Goal: Use online tool/utility: Utilize a website feature to perform a specific function

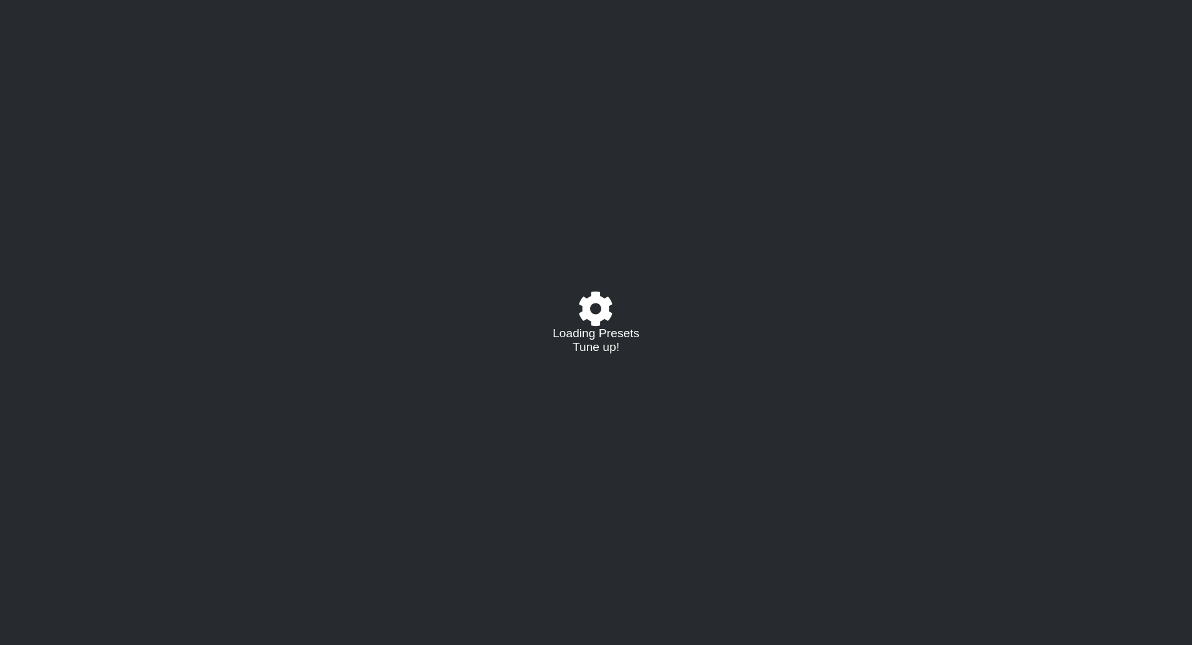
select select "/02995785082"
select select "C"
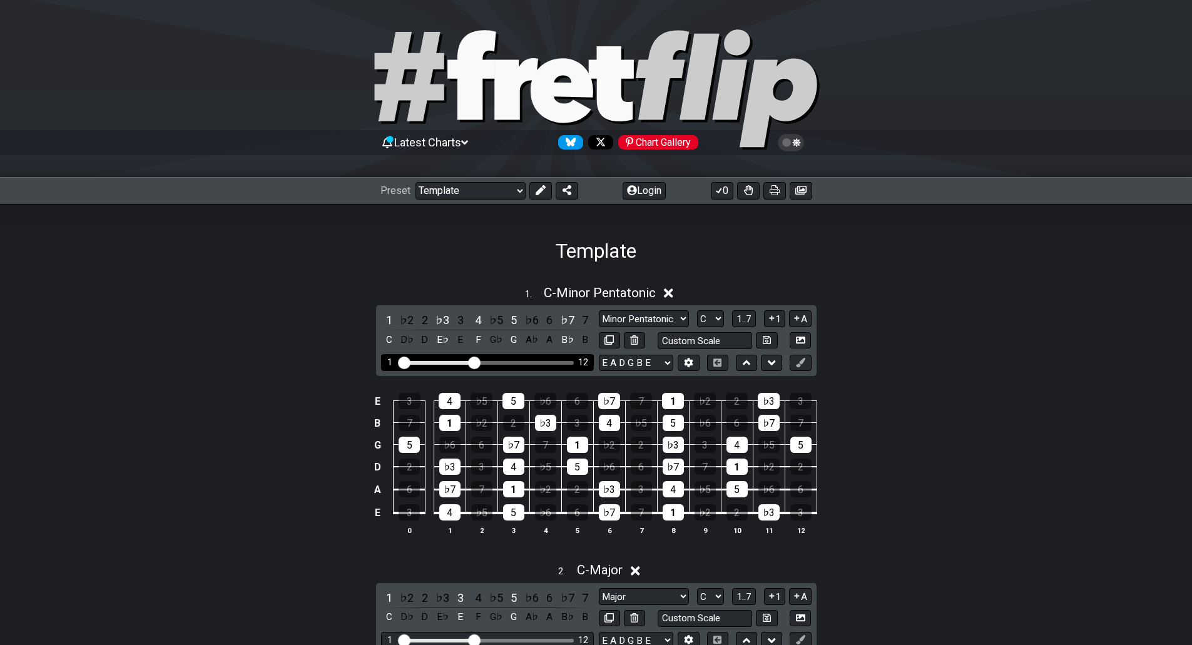
click at [508, 363] on div "Visible fret range" at bounding box center [486, 363] width 173 height 4
click at [528, 363] on div "Visible fret range" at bounding box center [486, 363] width 173 height 4
click at [510, 359] on div "1 12" at bounding box center [487, 362] width 213 height 17
click at [454, 422] on div "1" at bounding box center [449, 423] width 21 height 16
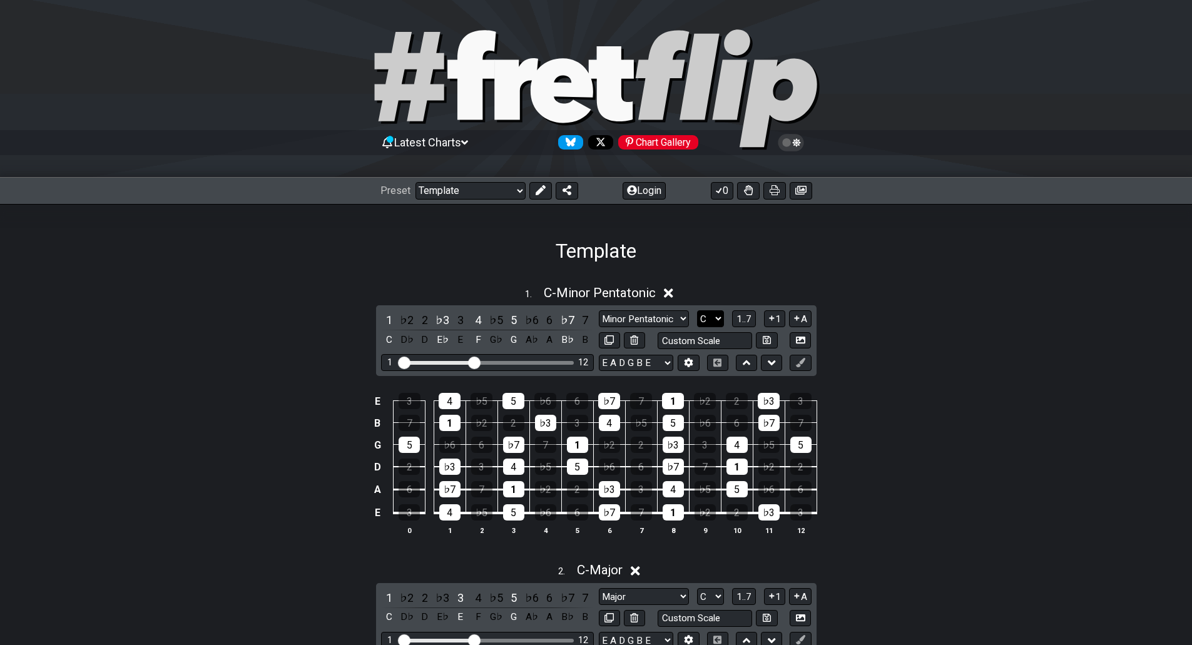
click at [710, 315] on select "A♭ A A♯ B♭ B C C♯ D♭ D D♯ E♭ E F F♯ G♭ G G♯" at bounding box center [710, 318] width 27 height 17
select select "A"
click at [697, 310] on select "A♭ A A♯ B♭ B C C♯ D♭ D D♯ E♭ E F F♯ G♭ G G♯" at bounding box center [710, 318] width 27 height 17
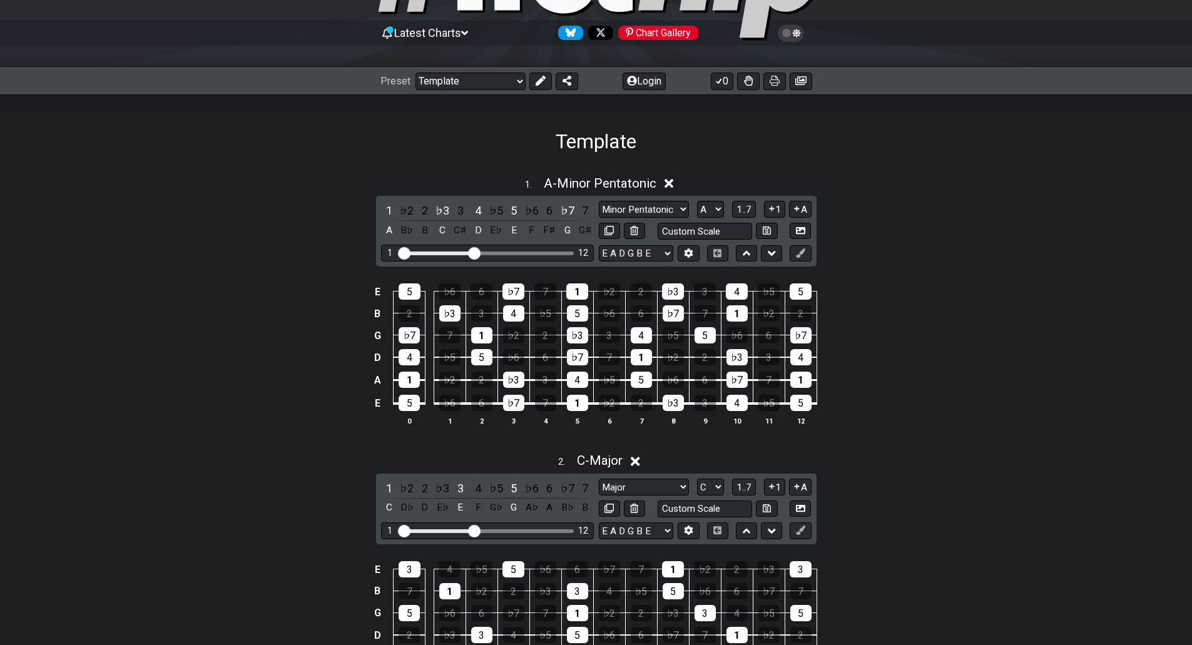
scroll to position [205, 0]
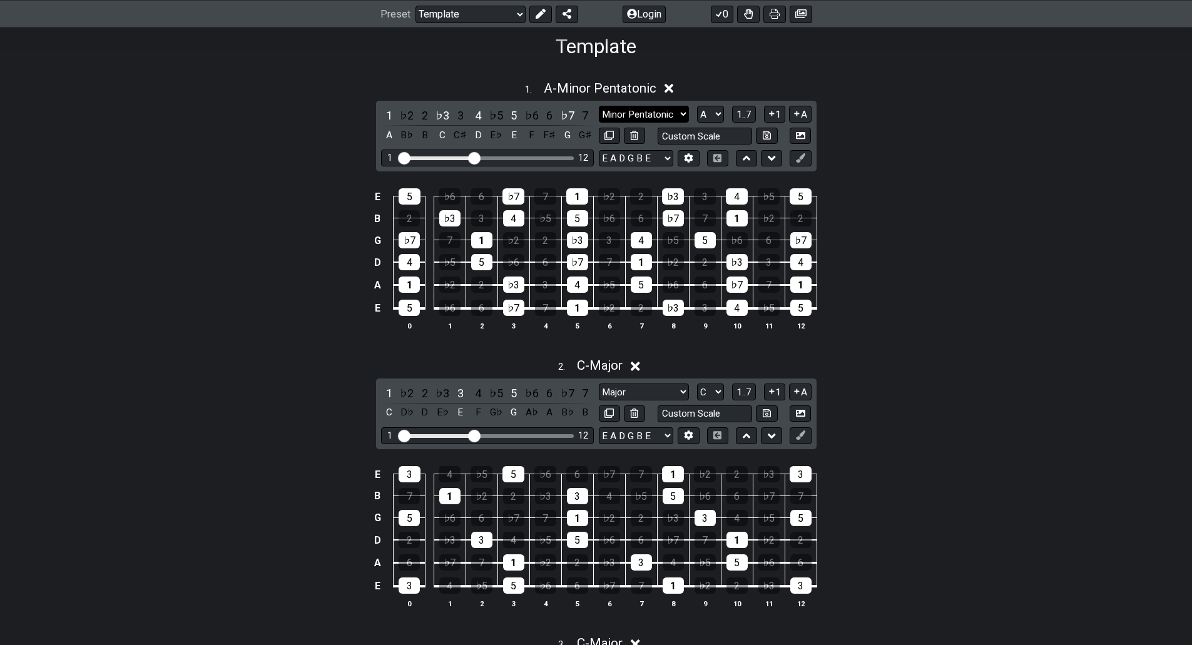
click at [655, 113] on select "Minor Pentatonic Major 3rds Minor Pentatonic Major Pentatonic Minor Blues Major…" at bounding box center [644, 114] width 90 height 17
click at [538, 156] on div "Visible fret range" at bounding box center [486, 158] width 173 height 4
click at [586, 156] on div "12" at bounding box center [583, 158] width 10 height 11
click at [564, 159] on div "Visible fret range" at bounding box center [486, 158] width 173 height 4
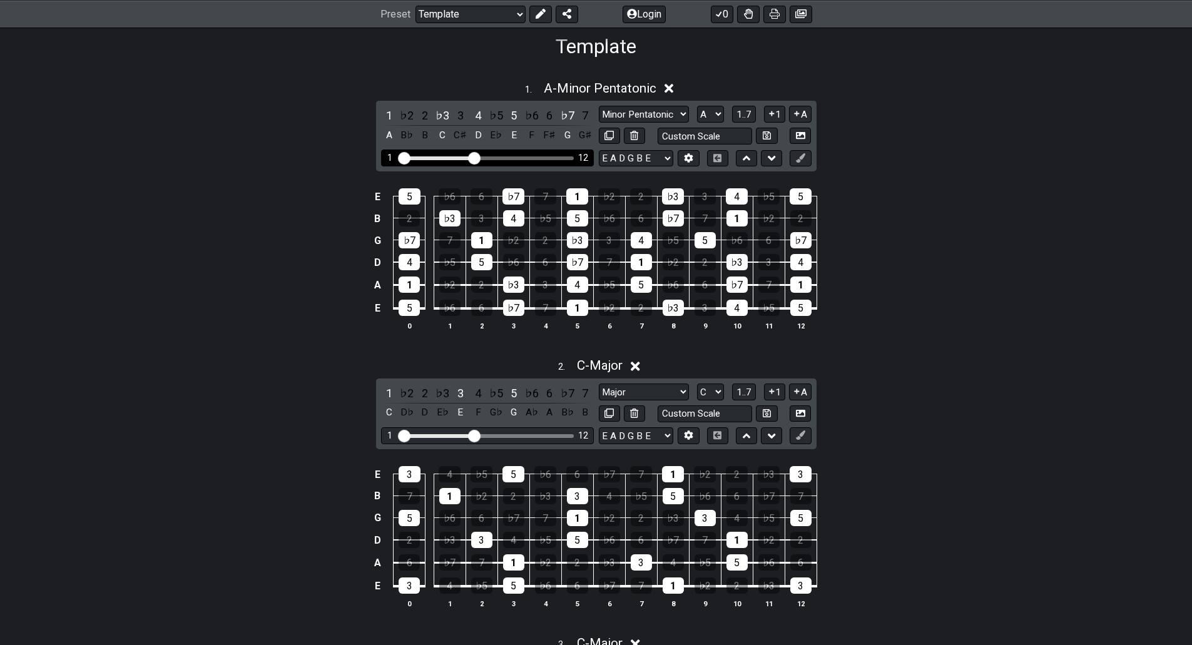
drag, startPoint x: 567, startPoint y: 153, endPoint x: 557, endPoint y: 163, distance: 14.2
click at [567, 154] on div "1 12" at bounding box center [487, 158] width 213 height 17
drag, startPoint x: 475, startPoint y: 158, endPoint x: 536, endPoint y: 161, distance: 61.4
click at [536, 157] on input "Visible fret range" at bounding box center [487, 157] width 178 height 0
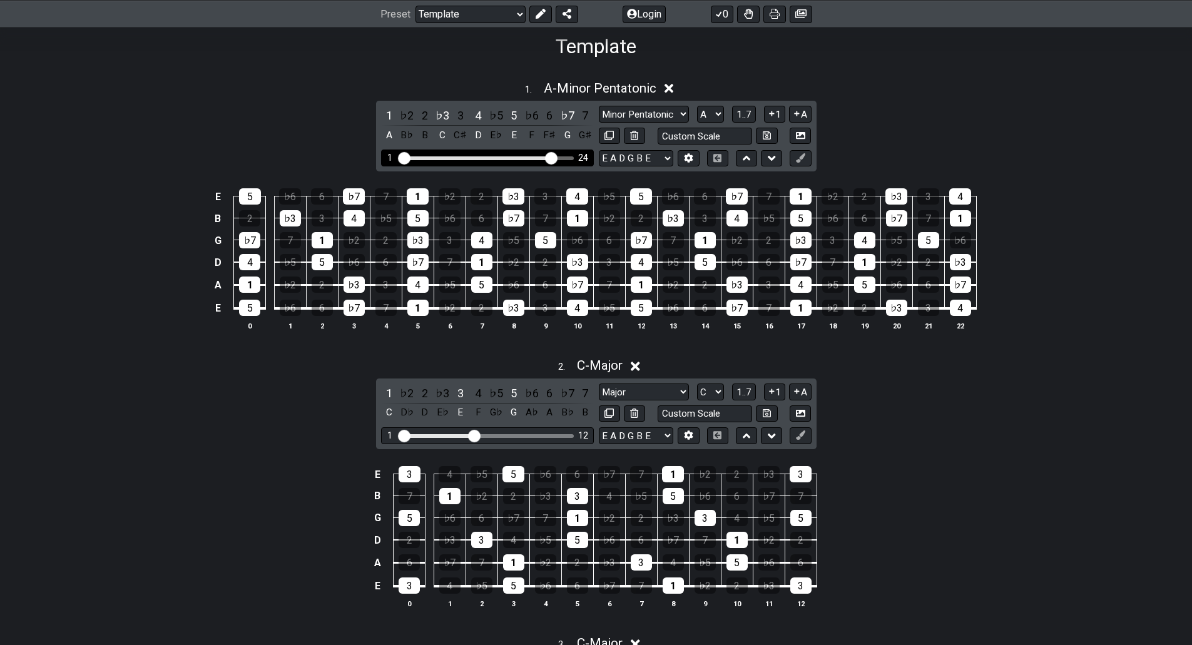
drag, startPoint x: 539, startPoint y: 159, endPoint x: 550, endPoint y: 158, distance: 10.7
click at [550, 157] on input "Visible fret range" at bounding box center [487, 157] width 178 height 0
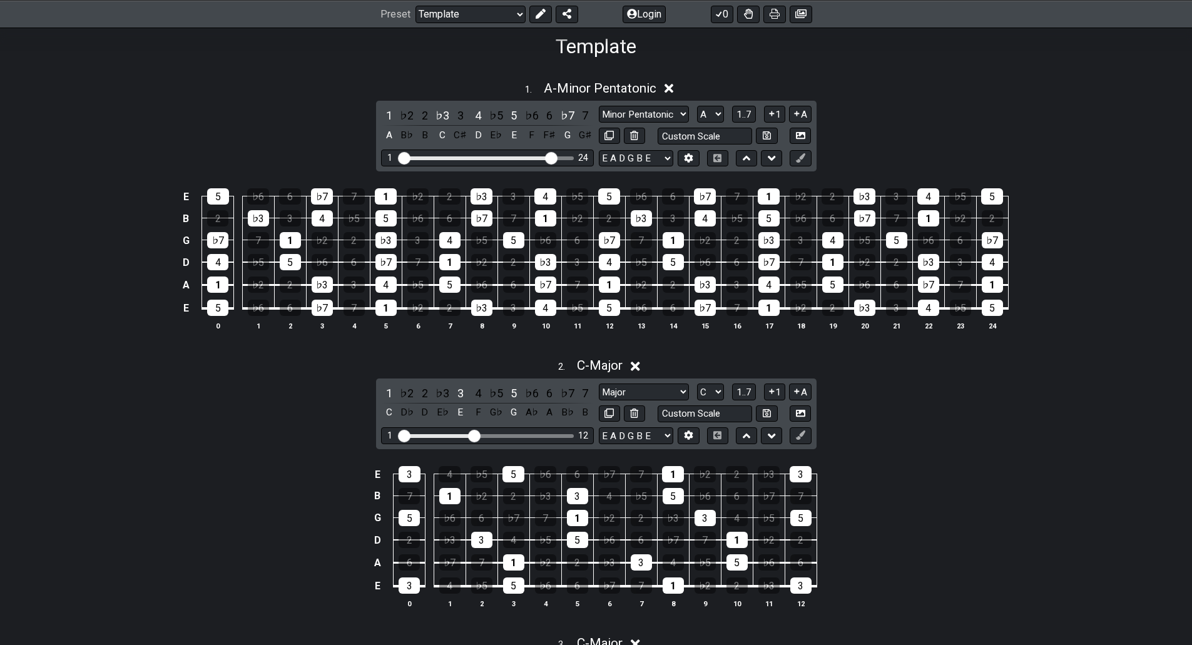
drag, startPoint x: 1020, startPoint y: 348, endPoint x: 132, endPoint y: 155, distance: 909.1
click at [132, 155] on div "1 . A - Minor Pentatonic 1 ♭2 2 ♭3 3 4 ♭5 5 ♭6 6 ♭7 7 A B♭ B C C♯ D E♭ E F F♯ G…" at bounding box center [596, 210] width 1192 height 275
click at [777, 12] on icon at bounding box center [774, 14] width 10 height 10
click at [535, 436] on div "Visible fret range" at bounding box center [486, 436] width 173 height 4
drag, startPoint x: 477, startPoint y: 434, endPoint x: 552, endPoint y: 434, distance: 75.1
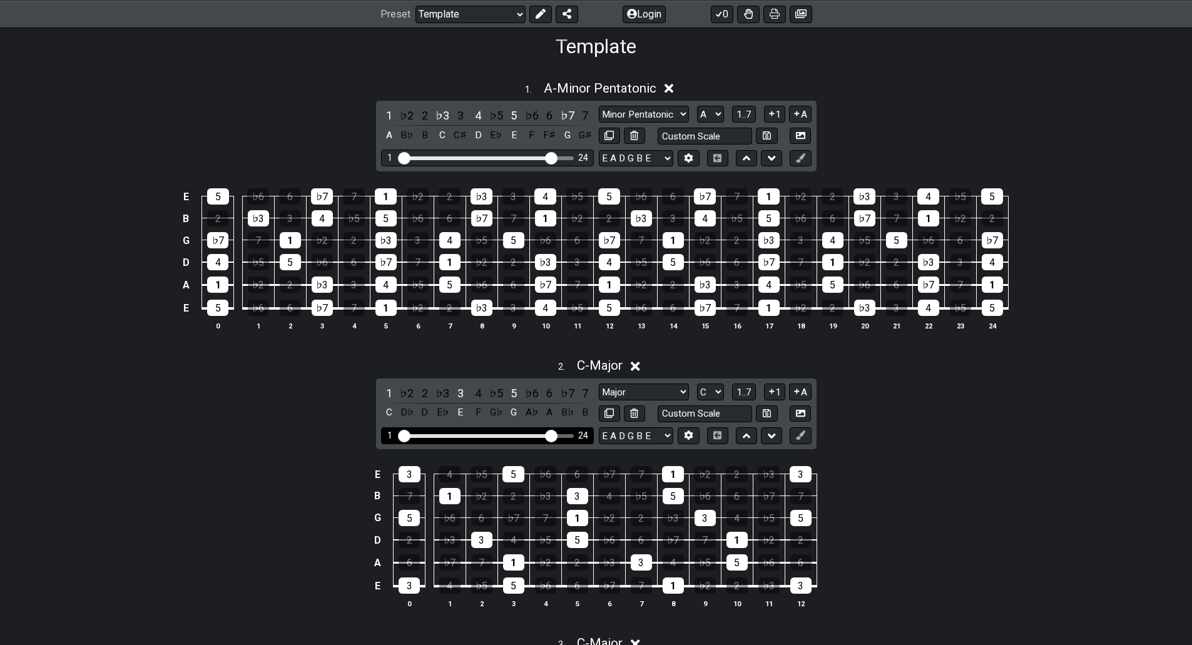
click at [552, 435] on input "Visible fret range" at bounding box center [487, 435] width 178 height 0
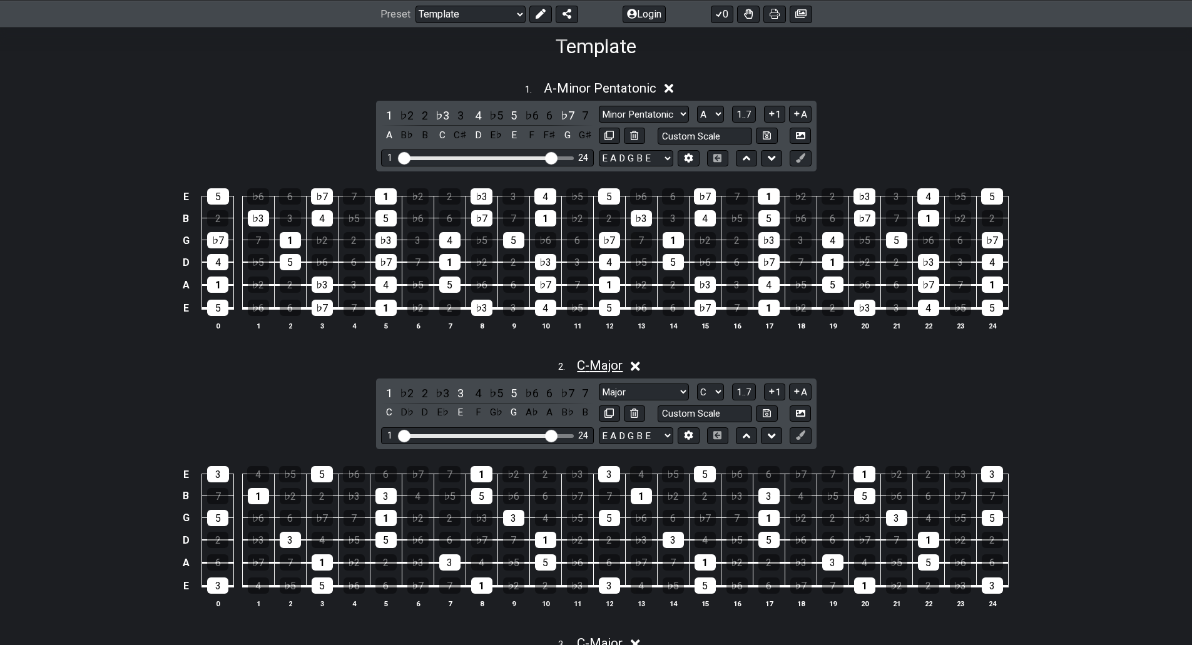
click at [584, 364] on span "C - Major" at bounding box center [600, 365] width 46 height 15
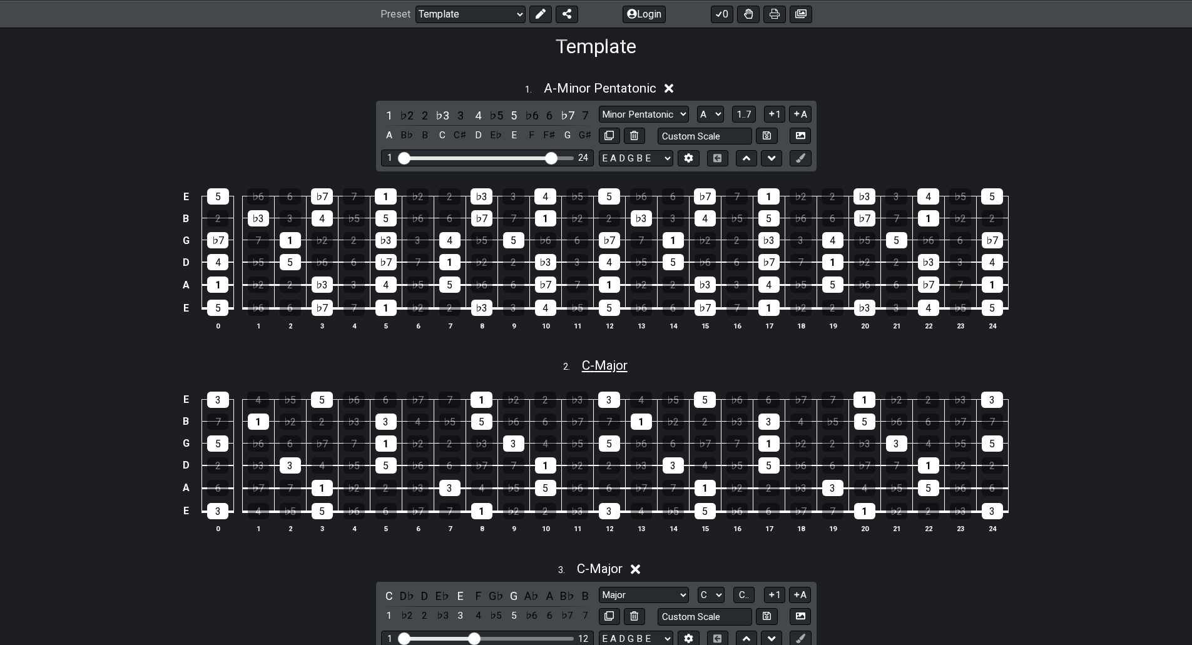
click at [584, 364] on span "C - Major" at bounding box center [605, 365] width 46 height 15
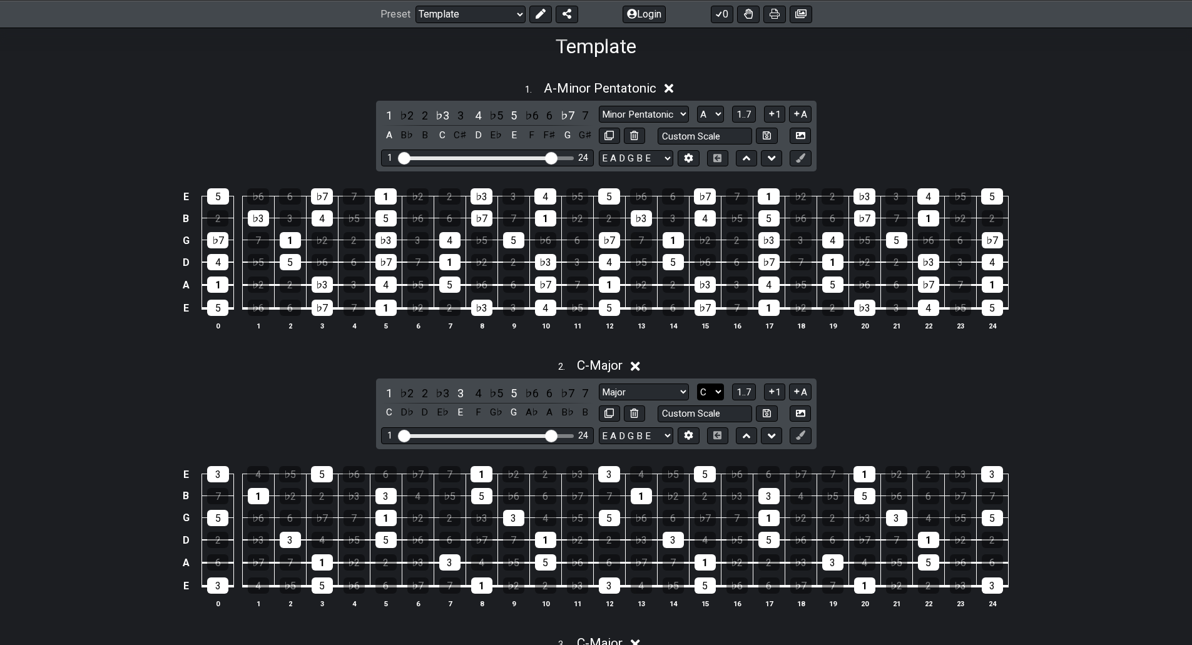
click at [711, 388] on select "A♭ A A♯ B♭ B C C♯ D♭ D D♯ E♭ E F F♯ G♭ G G♯" at bounding box center [710, 391] width 27 height 17
select select "A"
click at [697, 383] on select "A♭ A A♯ B♭ B C C♯ D♭ D D♯ E♭ E F F♯ G♭ G G♯" at bounding box center [710, 391] width 27 height 17
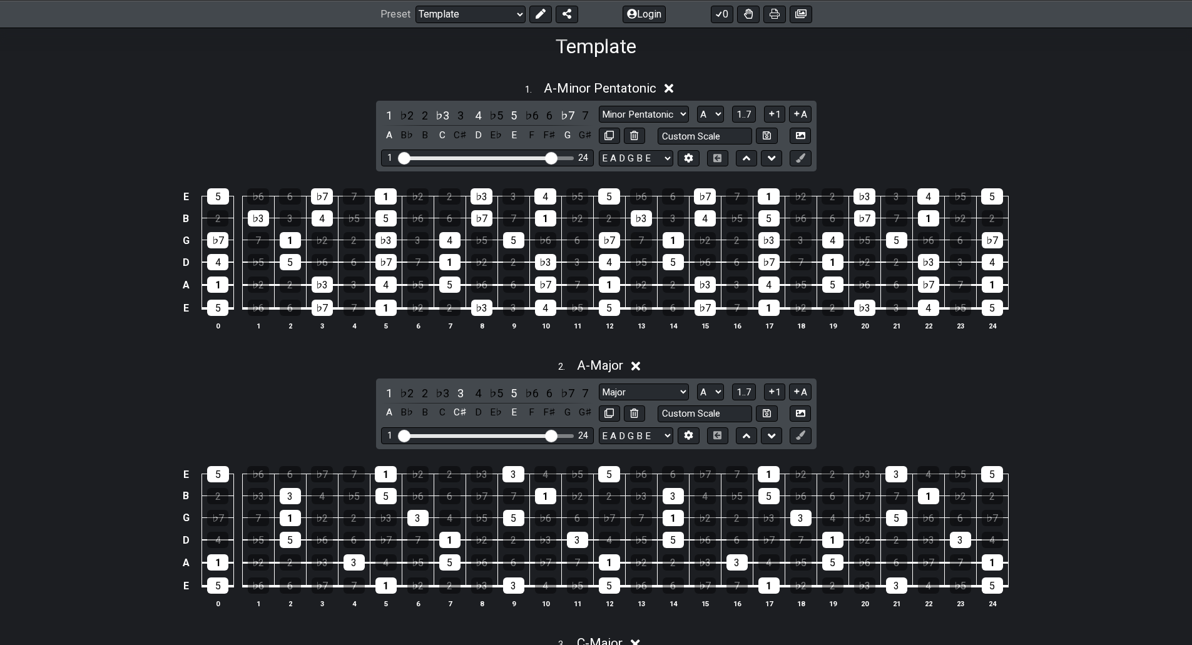
click at [936, 390] on div "2 . A - Major 1 ♭2 2 ♭3 3 4 ♭5 5 ♭6 6 ♭7 7 A B♭ B C C♯ D E♭ E F F♯ G G♯ Major M…" at bounding box center [596, 487] width 1192 height 275
click at [606, 368] on span "A - Major" at bounding box center [600, 365] width 46 height 15
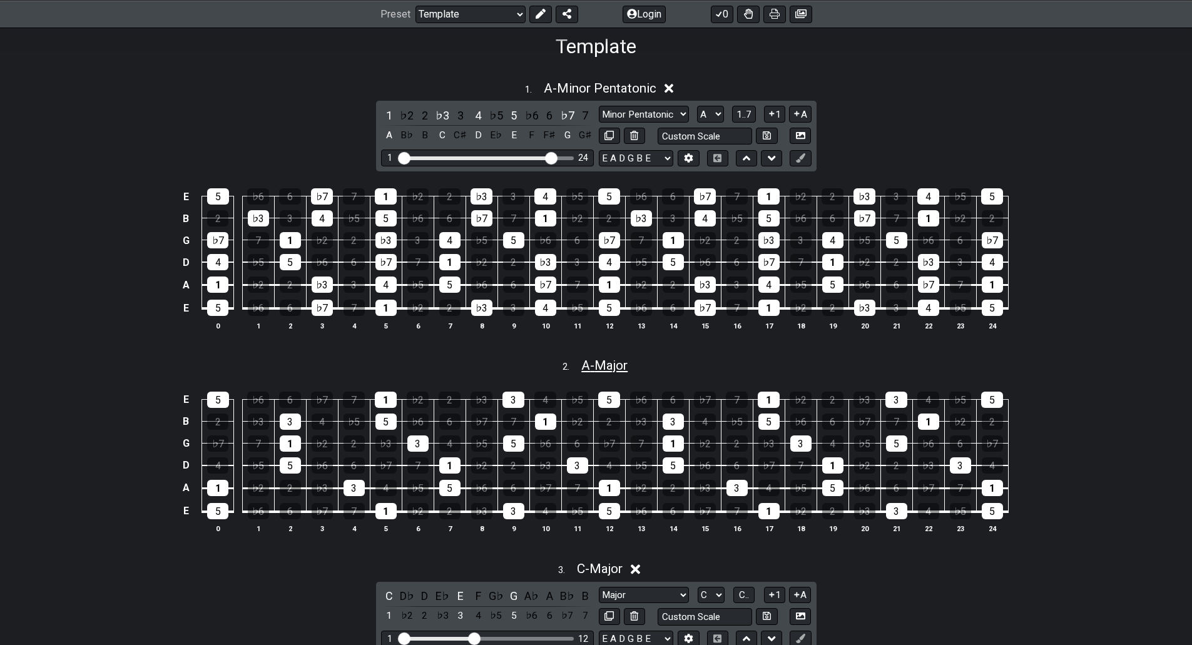
click at [606, 368] on span "A - Major" at bounding box center [604, 365] width 46 height 15
select select "A"
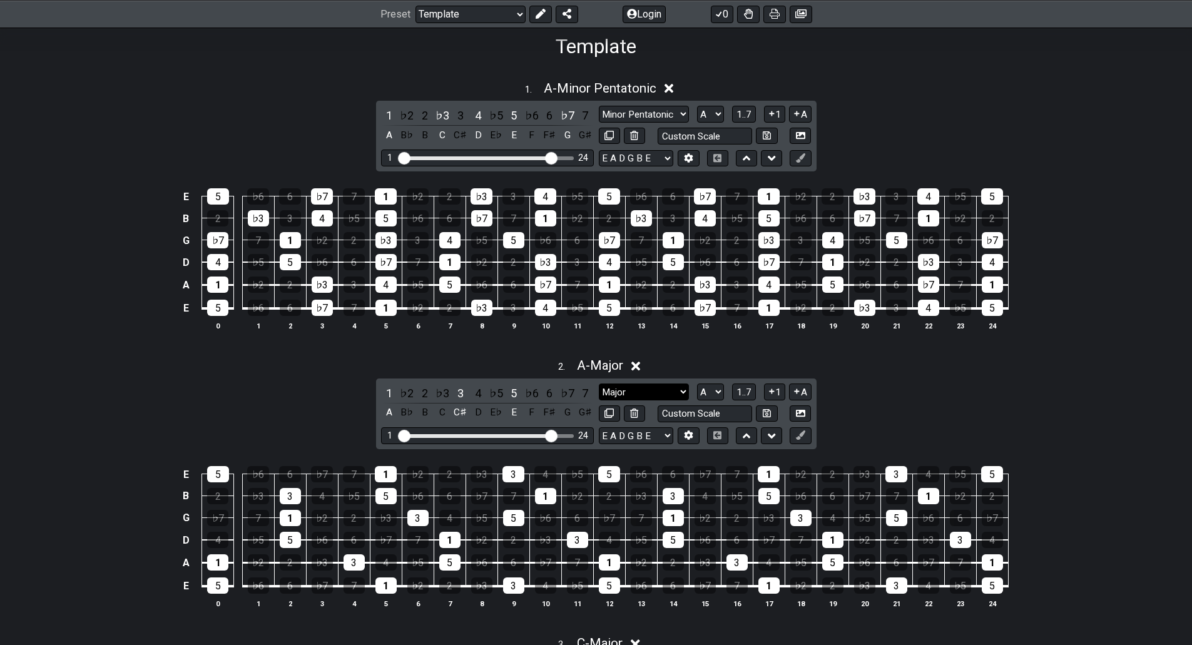
click at [683, 391] on select "Major Major 3rds Minor Pentatonic Major Pentatonic Minor Blues Major Blues Majo…" at bounding box center [644, 391] width 90 height 17
select select "Major Pentatonic"
click at [599, 383] on select "Major Major 3rds Minor Pentatonic Major Pentatonic Minor Blues Major Blues Majo…" at bounding box center [644, 391] width 90 height 17
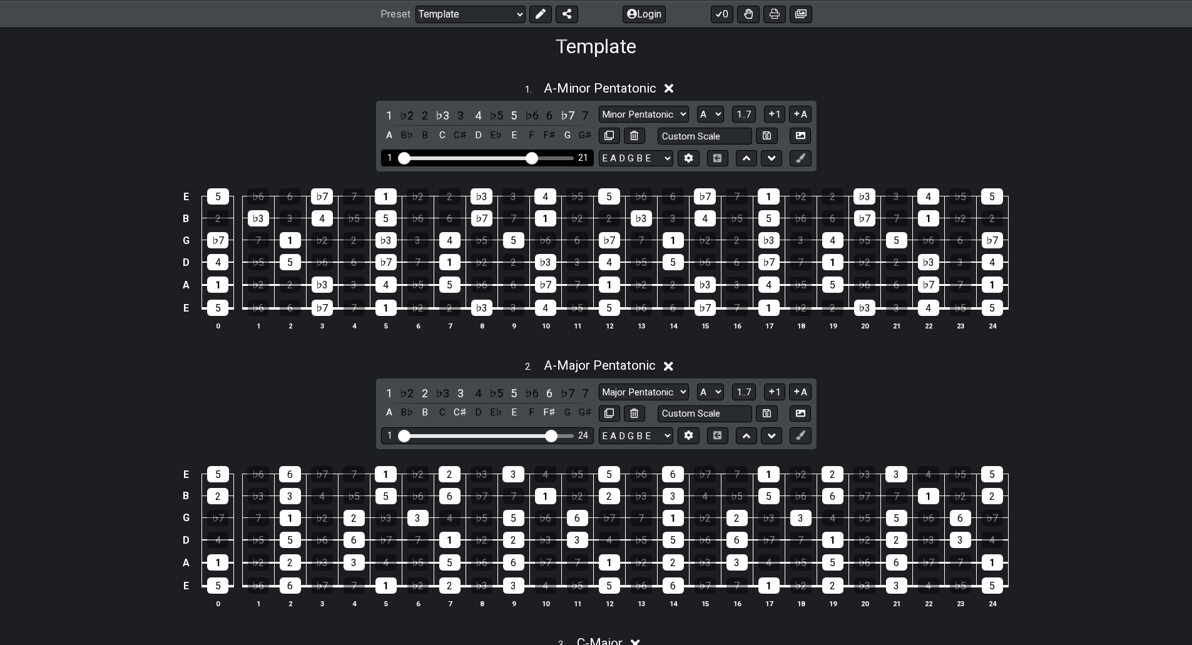
drag, startPoint x: 552, startPoint y: 159, endPoint x: 534, endPoint y: 159, distance: 17.5
click at [534, 157] on input "Visible fret range" at bounding box center [487, 157] width 178 height 0
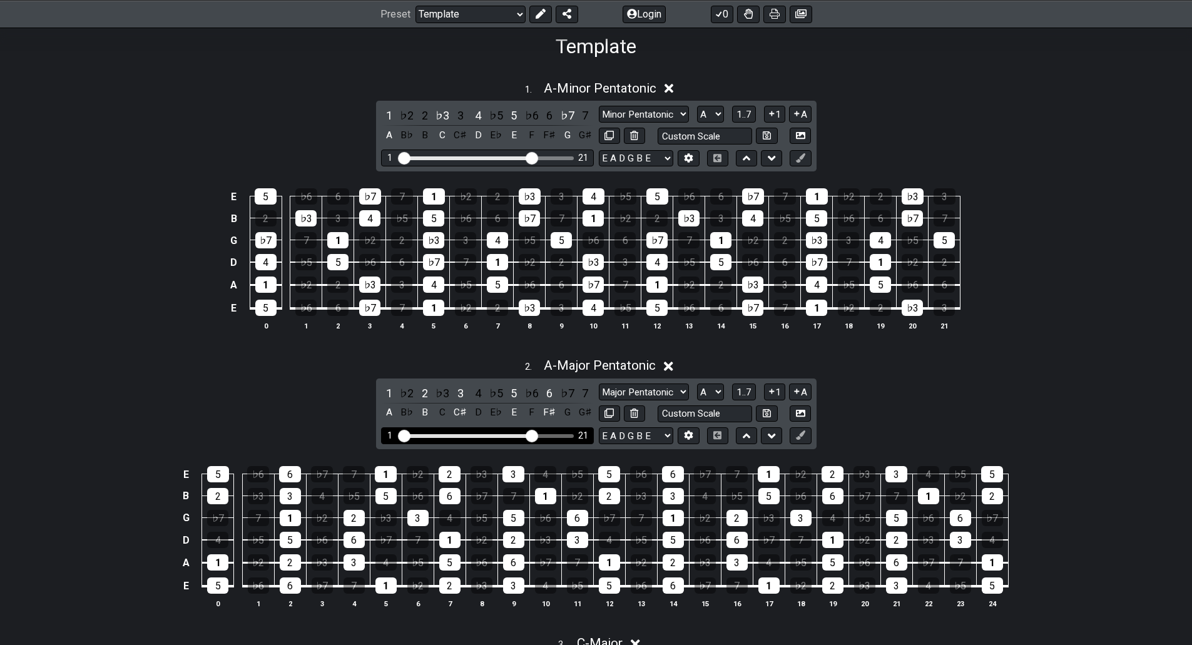
drag, startPoint x: 551, startPoint y: 436, endPoint x: 530, endPoint y: 435, distance: 20.7
click at [530, 435] on input "Visible fret range" at bounding box center [487, 435] width 178 height 0
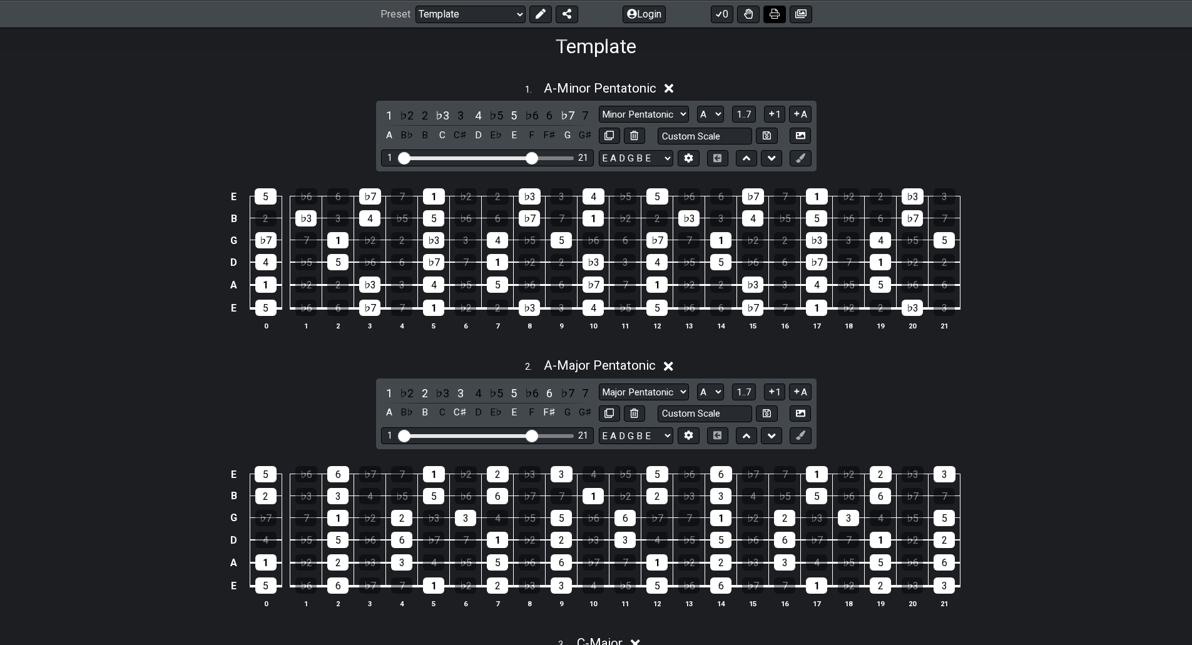
click at [773, 12] on icon at bounding box center [774, 14] width 10 height 10
